Goal: Task Accomplishment & Management: Use online tool/utility

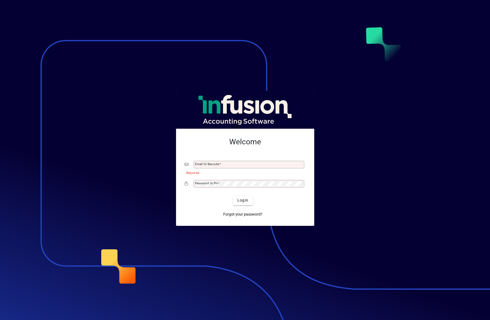
click at [228, 167] on div "Email or Barcode" at bounding box center [249, 165] width 111 height 8
click at [229, 166] on input "Email or Barcode" at bounding box center [249, 165] width 109 height 4
type input "**********"
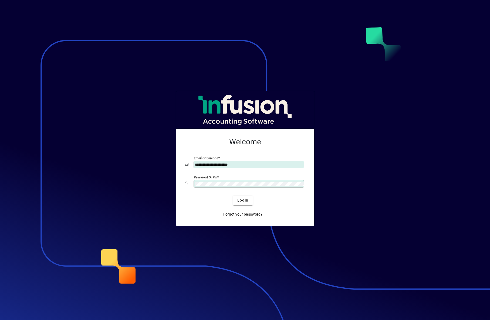
click at [233, 196] on button "Login" at bounding box center [243, 201] width 20 height 10
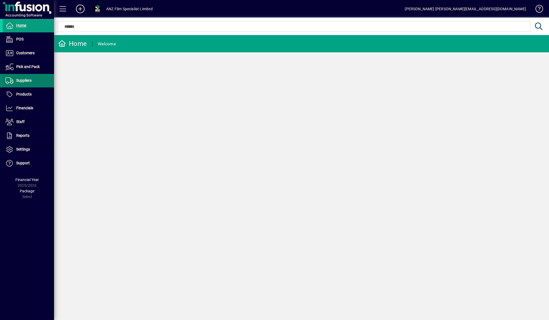
drag, startPoint x: 217, startPoint y: 132, endPoint x: 10, endPoint y: 84, distance: 212.0
click at [216, 132] on div "Home Welcome" at bounding box center [301, 177] width 495 height 285
click at [29, 81] on span "Suppliers" at bounding box center [23, 80] width 15 height 4
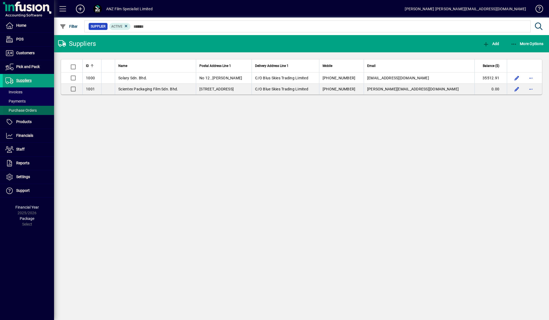
click at [22, 109] on span "Purchase Orders" at bounding box center [20, 110] width 31 height 4
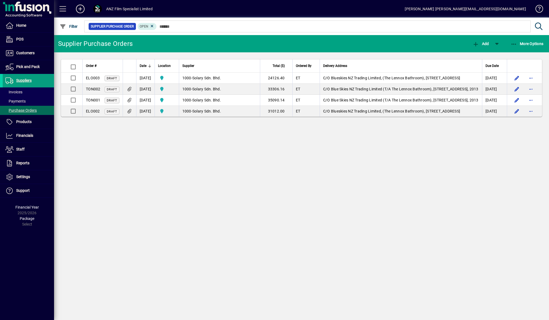
click at [340, 200] on div "Supplier Purchase Orders Add More Options Order # Date Location Supplier Total …" at bounding box center [301, 177] width 495 height 285
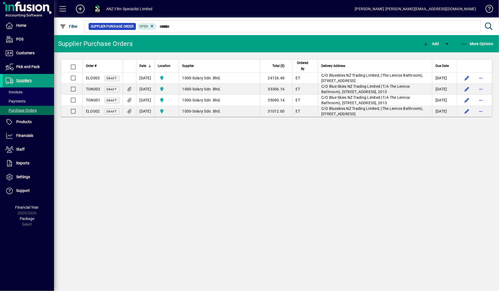
click at [268, 193] on div "Supplier Purchase Orders Add More Options Order # Date Location Supplier Total …" at bounding box center [276, 163] width 445 height 256
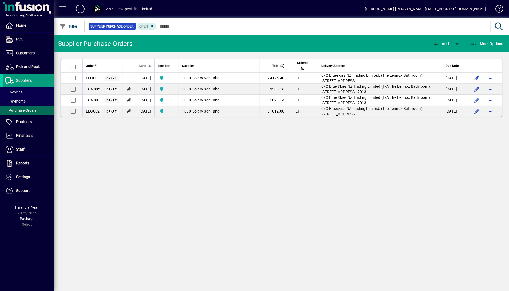
click at [339, 205] on div "Supplier Purchase Orders Add More Options Order # Date Location Supplier Total …" at bounding box center [281, 163] width 455 height 256
drag, startPoint x: 310, startPoint y: 187, endPoint x: 316, endPoint y: 205, distance: 18.6
click at [310, 187] on div "Supplier Purchase Orders Add More Options Order # Date Location Supplier Total …" at bounding box center [281, 163] width 455 height 256
